Goal: Task Accomplishment & Management: Use online tool/utility

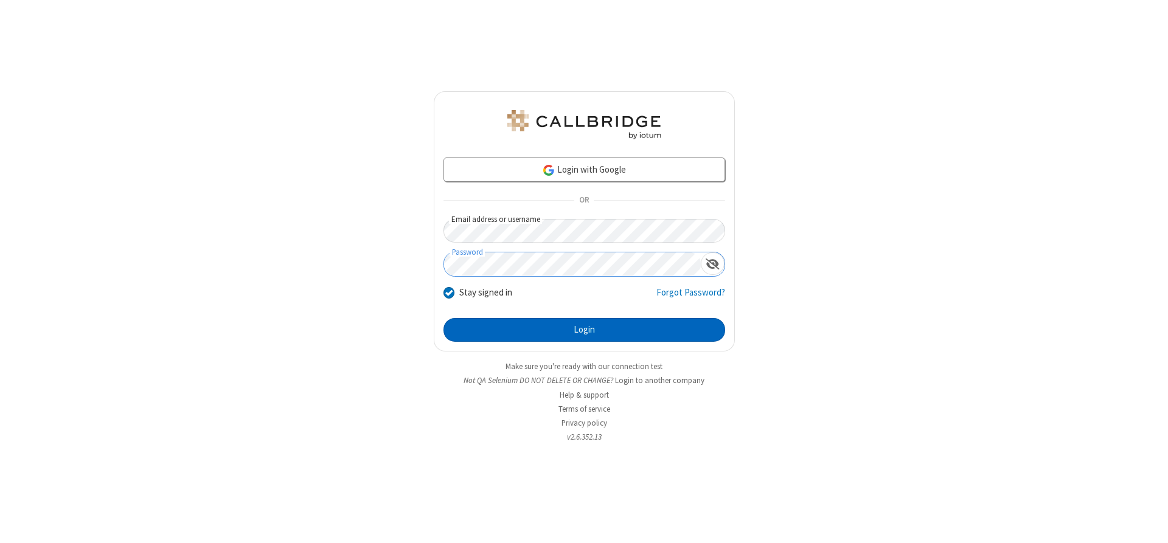
click at [584, 330] on button "Login" at bounding box center [584, 330] width 282 height 24
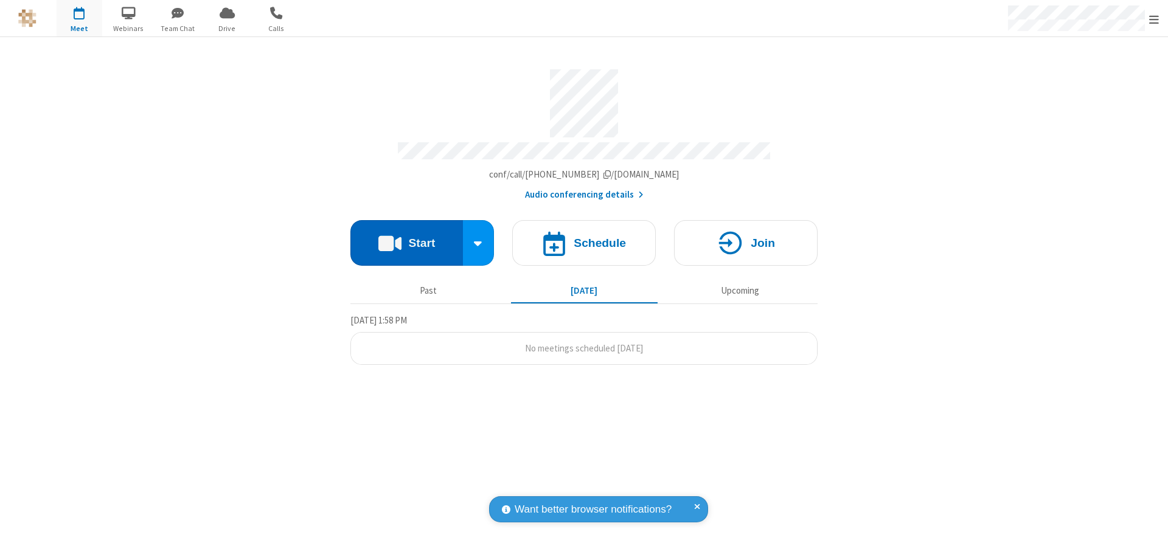
click at [406, 238] on button "Start" at bounding box center [406, 243] width 113 height 46
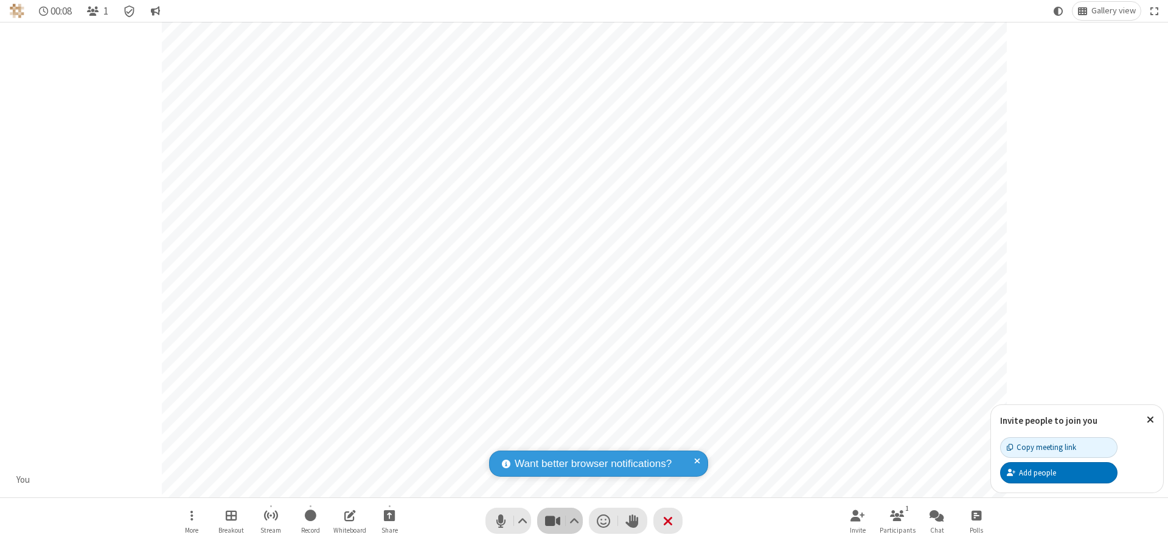
click at [552, 521] on span "Stop video (Alt+V)" at bounding box center [552, 521] width 18 height 18
click at [552, 521] on span "Start video (Alt+V)" at bounding box center [552, 521] width 18 height 18
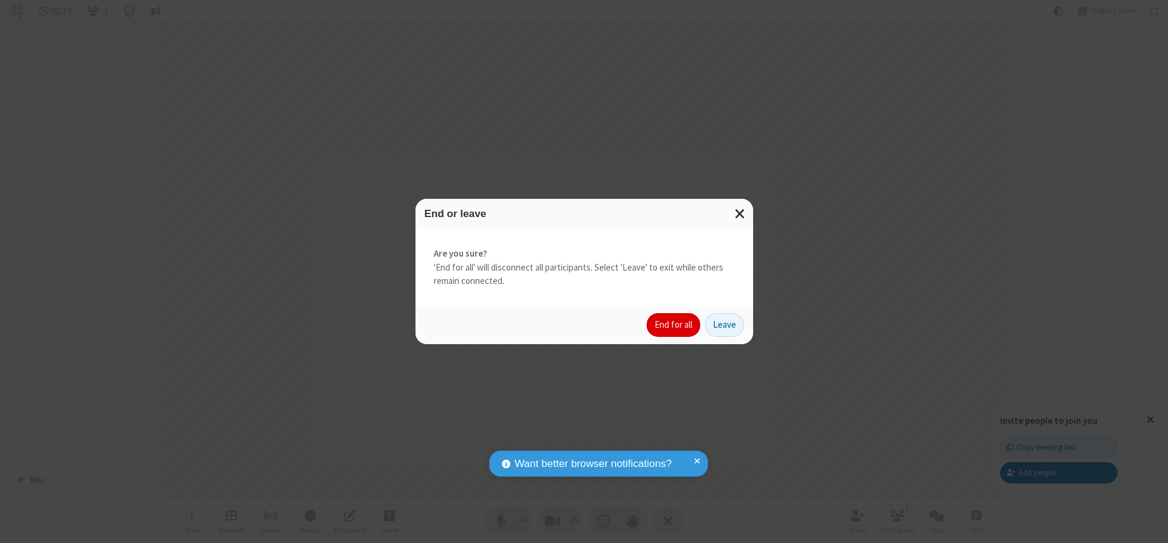
click at [674, 325] on button "End for all" at bounding box center [673, 325] width 54 height 24
